Goal: Information Seeking & Learning: Learn about a topic

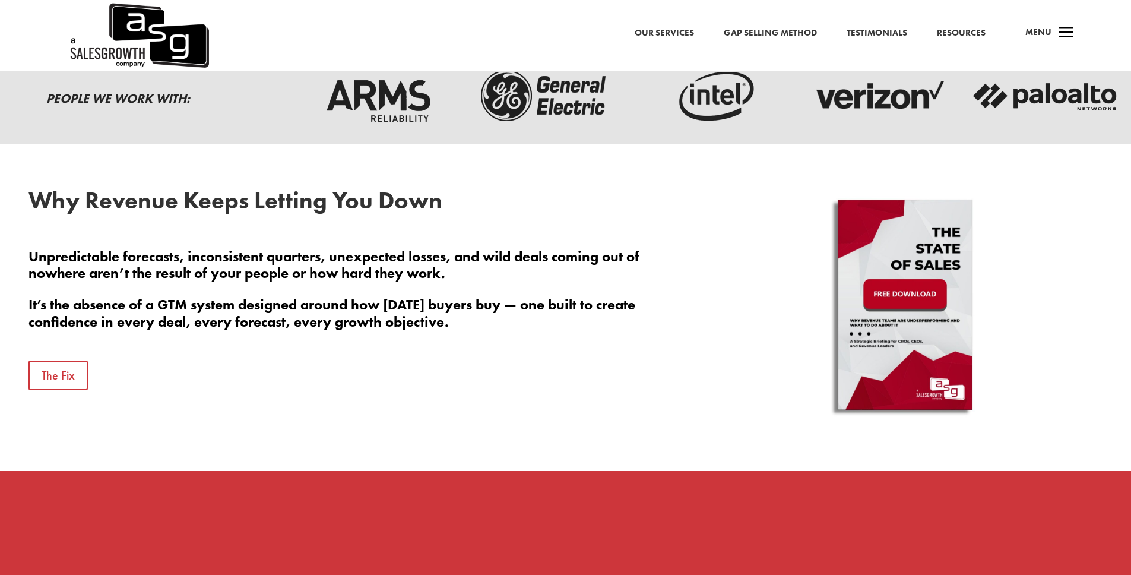
scroll to position [487, 0]
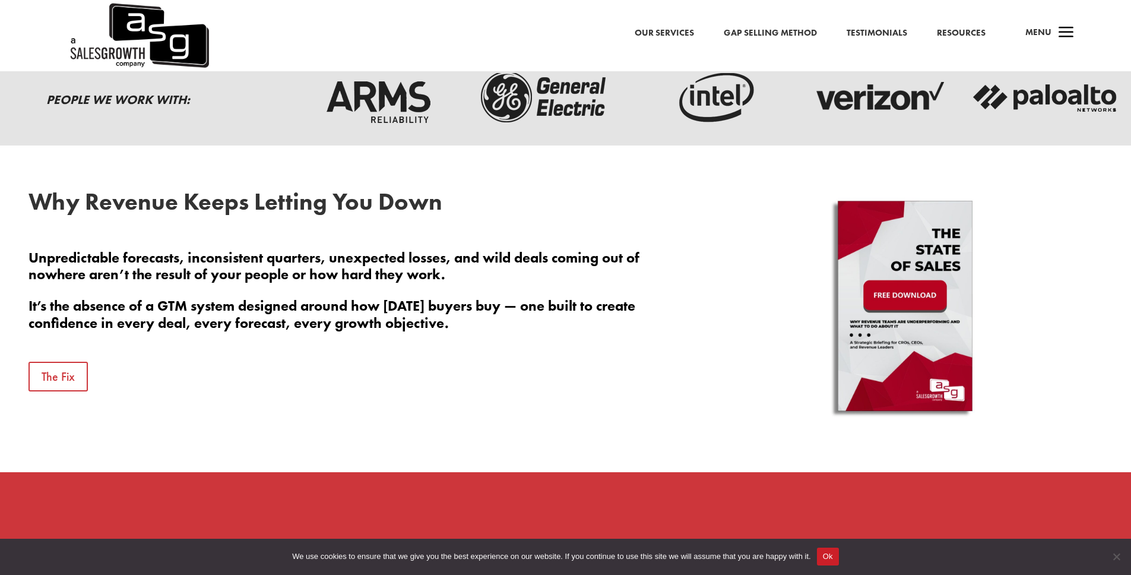
drag, startPoint x: 839, startPoint y: 561, endPoint x: 823, endPoint y: 534, distance: 31.2
click at [839, 561] on button "Ok" at bounding box center [828, 556] width 22 height 18
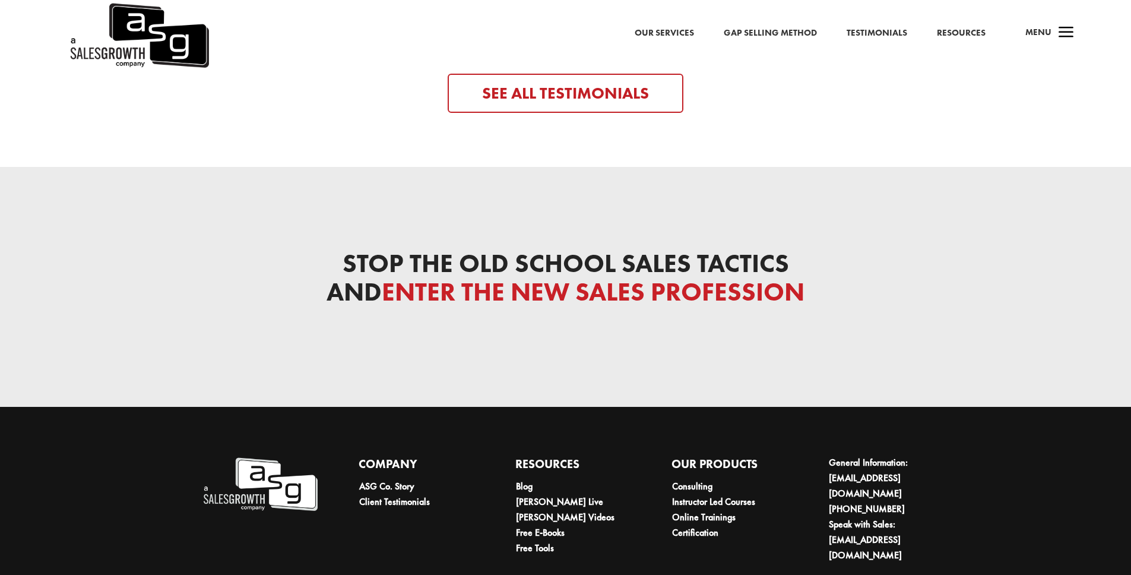
scroll to position [4001, 0]
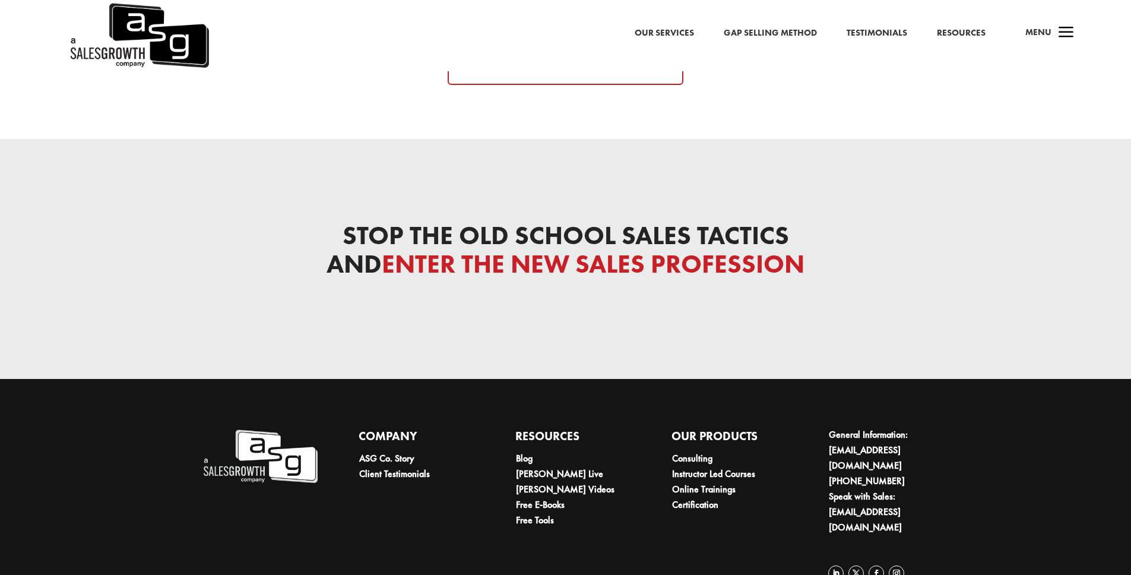
click at [236, 442] on img at bounding box center [260, 456] width 116 height 59
click at [397, 452] on link "ASG Co. Story" at bounding box center [386, 458] width 55 height 12
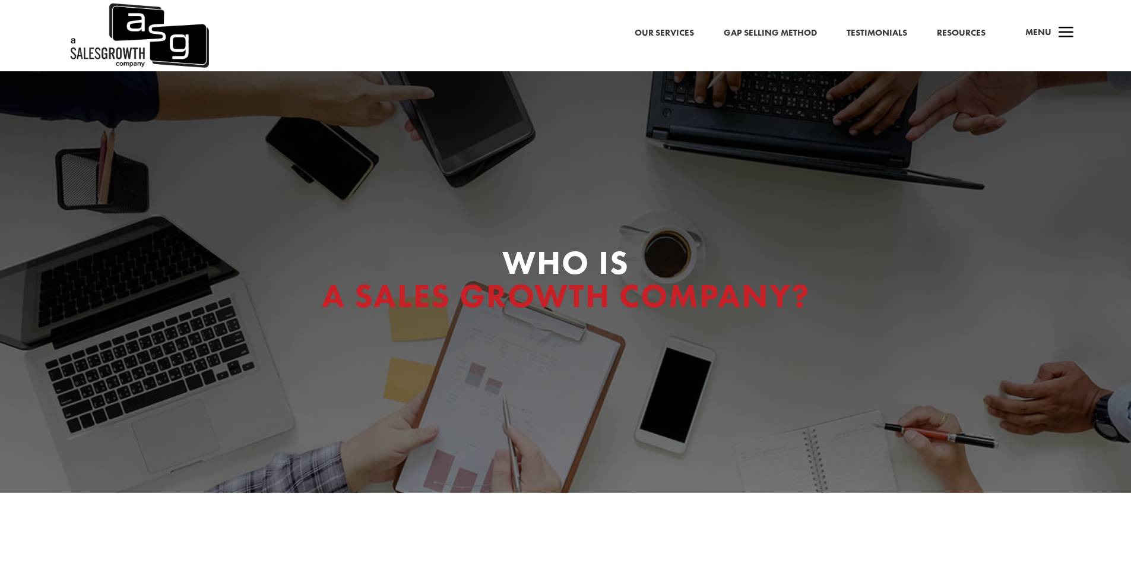
click at [765, 34] on link "Gap Selling Method" at bounding box center [770, 33] width 93 height 15
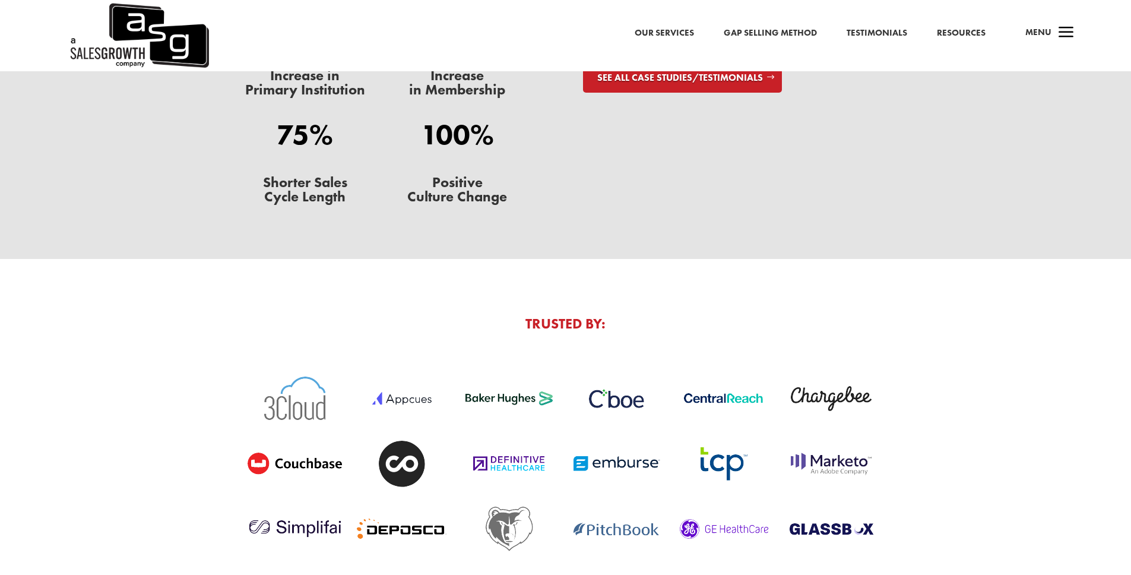
scroll to position [4033, 0]
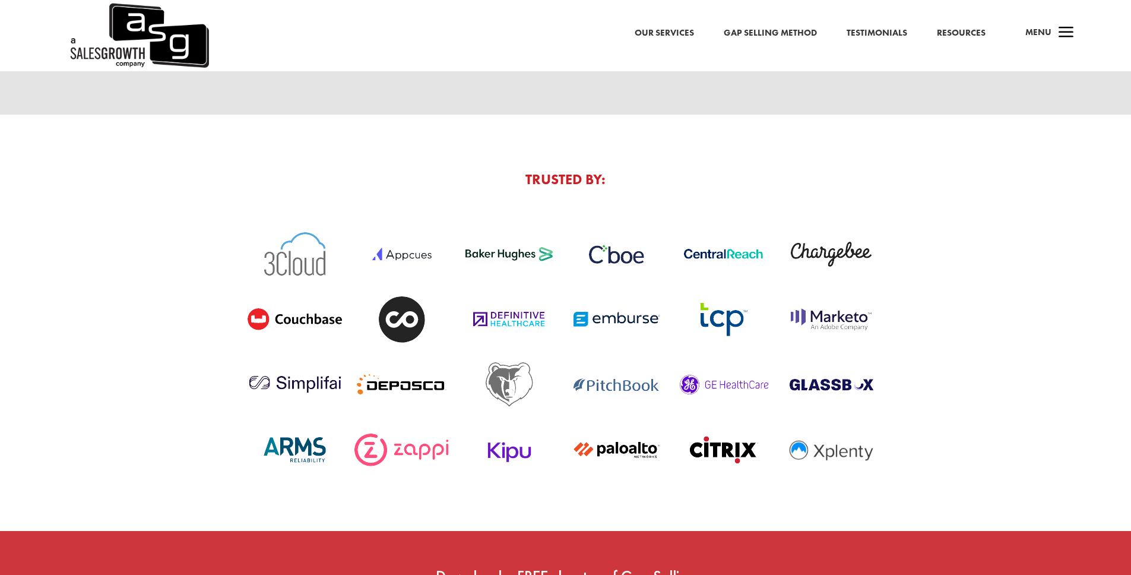
click at [761, 34] on link "Gap Selling Method" at bounding box center [770, 33] width 93 height 15
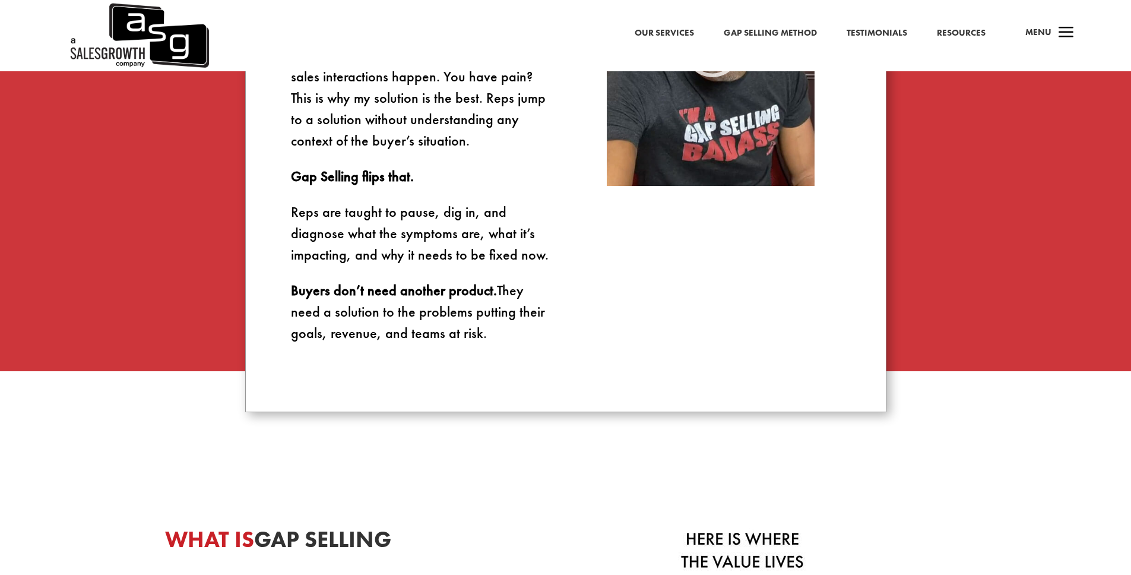
scroll to position [1377, 0]
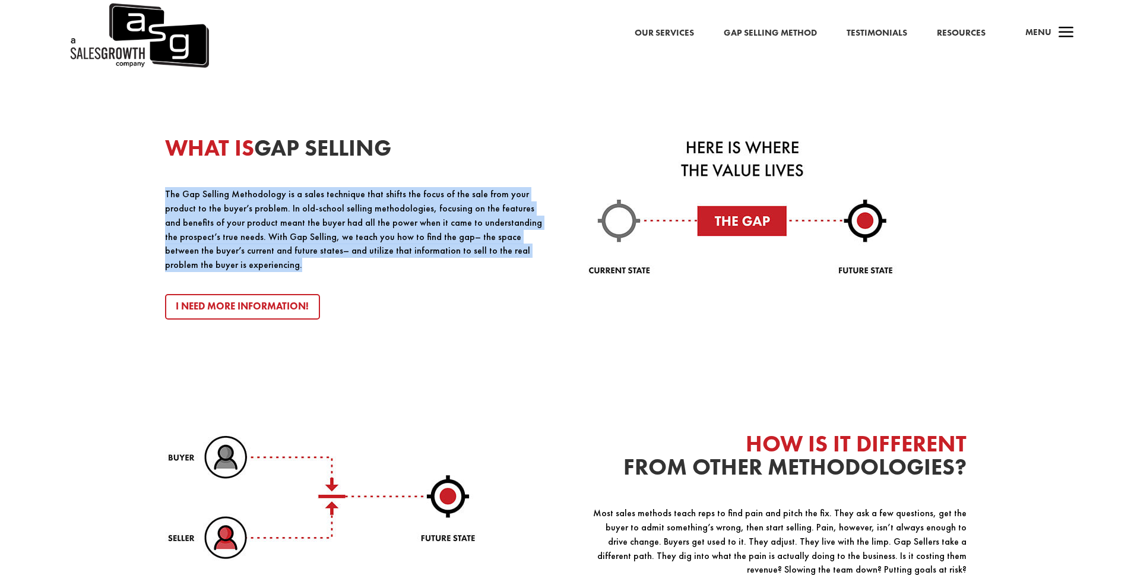
drag, startPoint x: 164, startPoint y: 192, endPoint x: 549, endPoint y: 249, distance: 389.0
click at [549, 249] on div "WHAT IS GAP SELLING The Gap Selling Methodology is a sales technique that shift…" at bounding box center [565, 387] width 1131 height 679
copy p "The Gap Selling Methodology is a sales technique that shifts the focus of the s…"
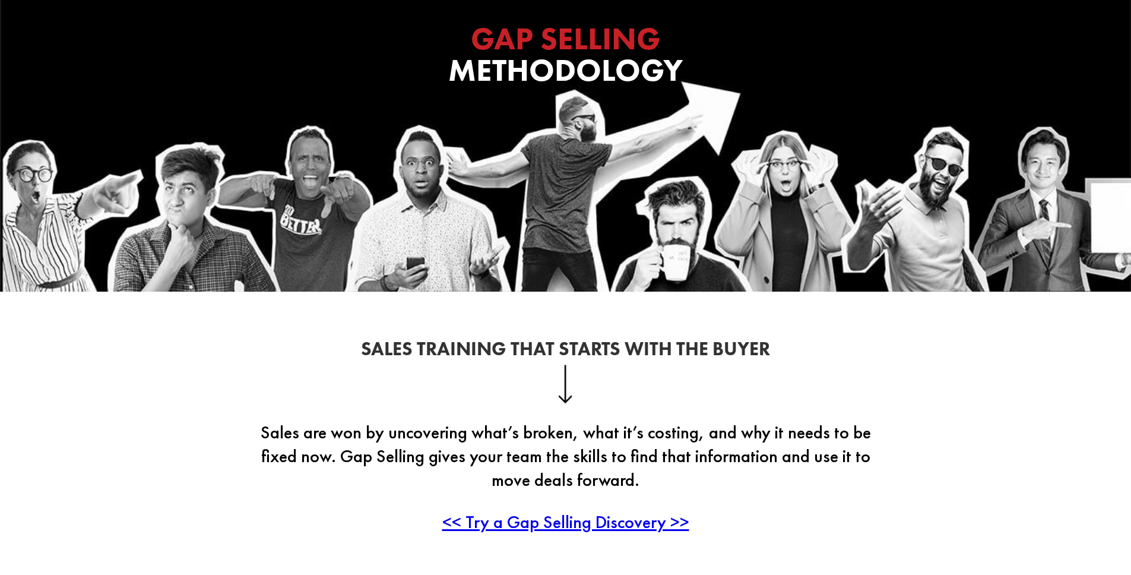
scroll to position [0, 0]
